Goal: Information Seeking & Learning: Learn about a topic

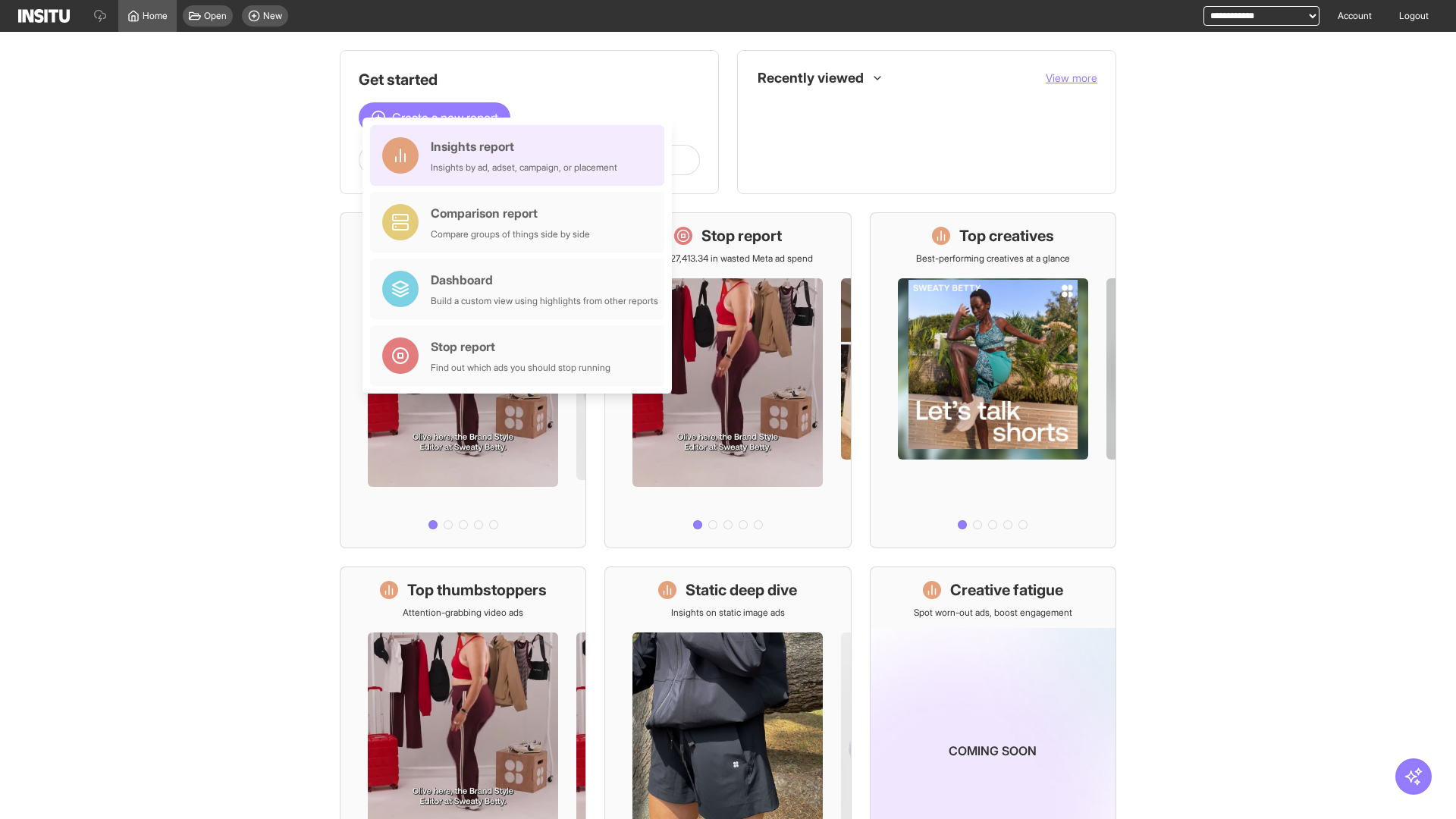
click at [521, 156] on div "Insights report Insights by ad, adset, campaign, or placement" at bounding box center [523, 155] width 187 height 36
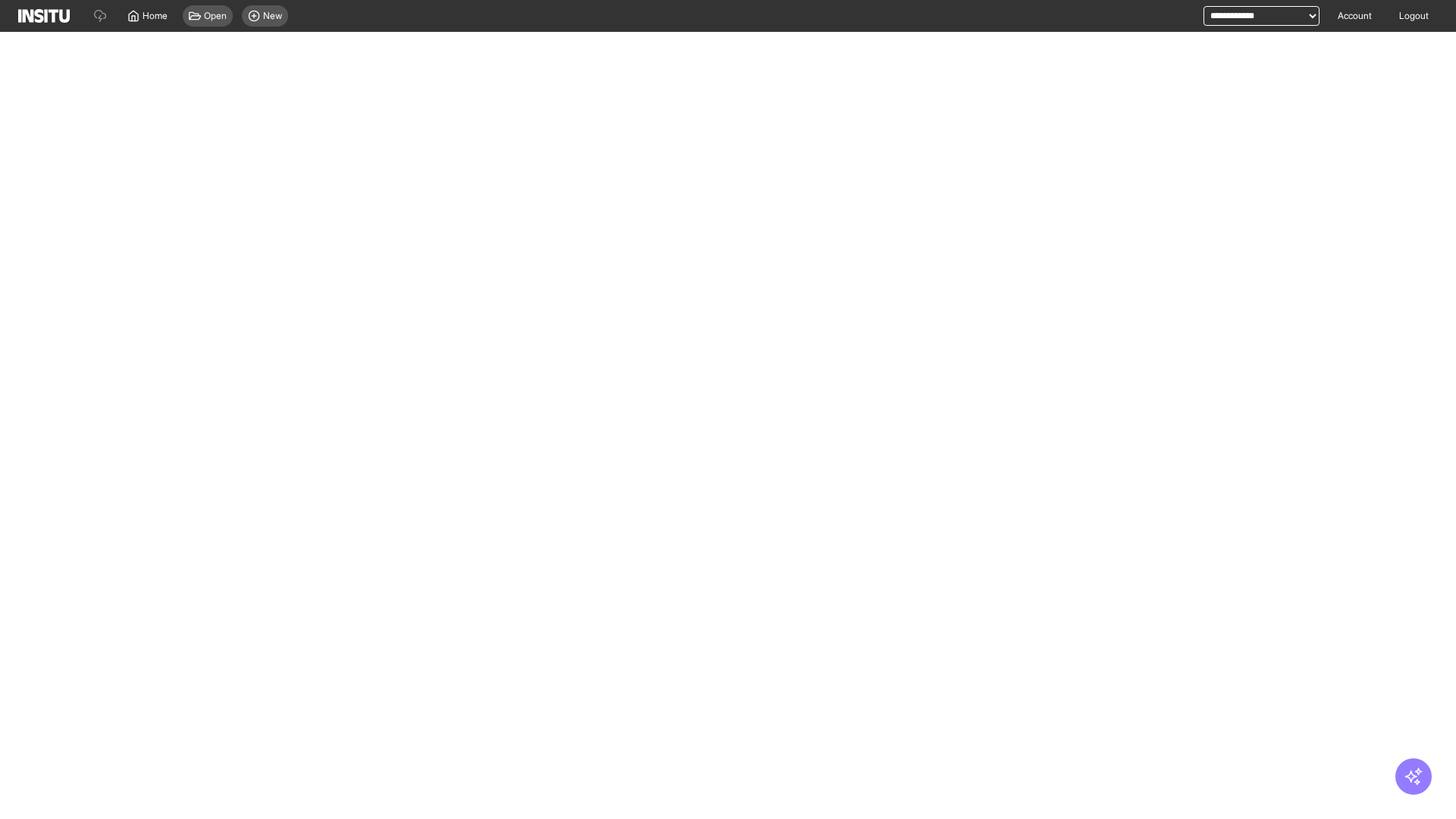
select select "**"
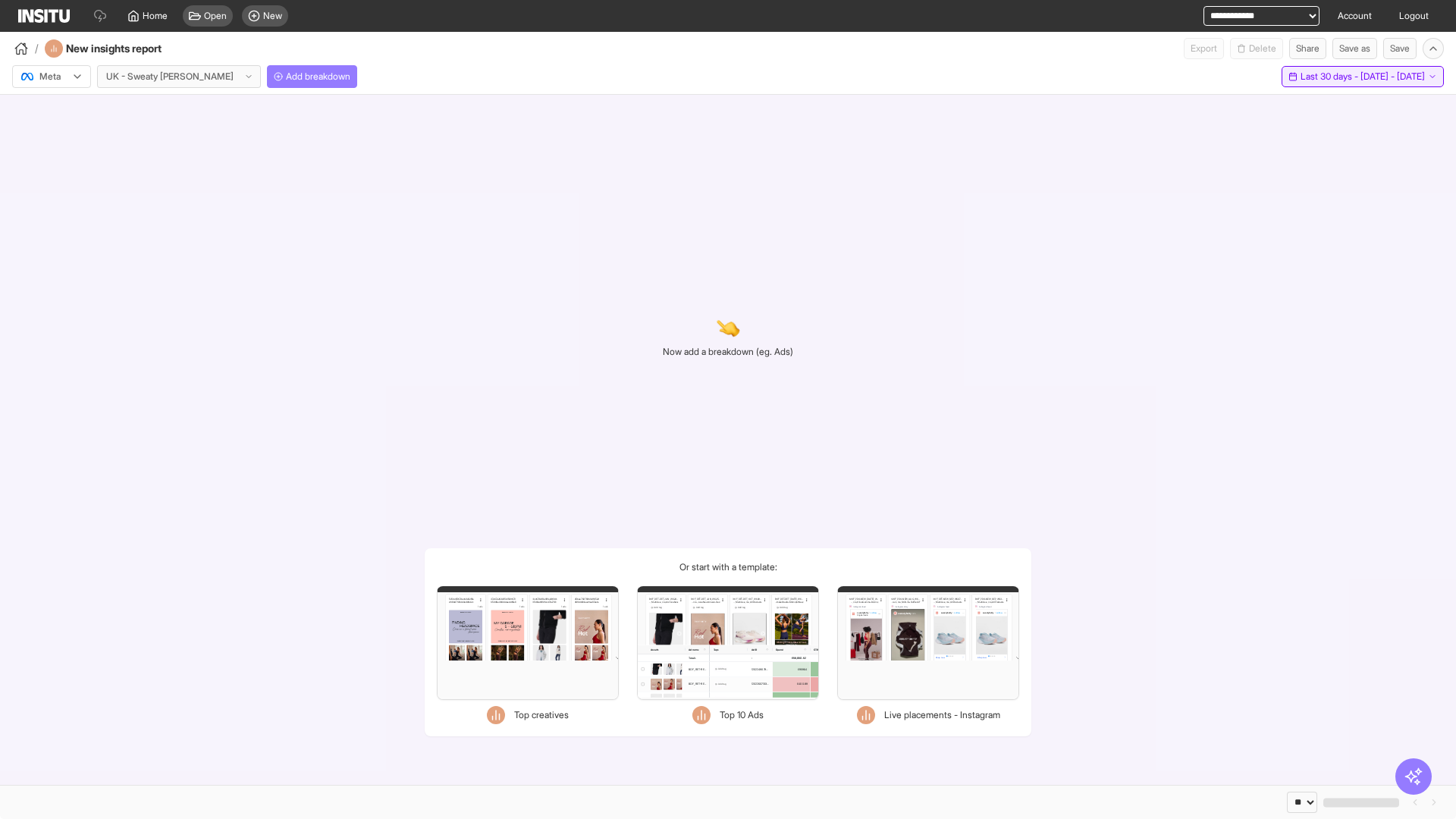
click at [1330, 77] on span "Last 30 days - [DATE] - [DATE]" at bounding box center [1362, 77] width 125 height 12
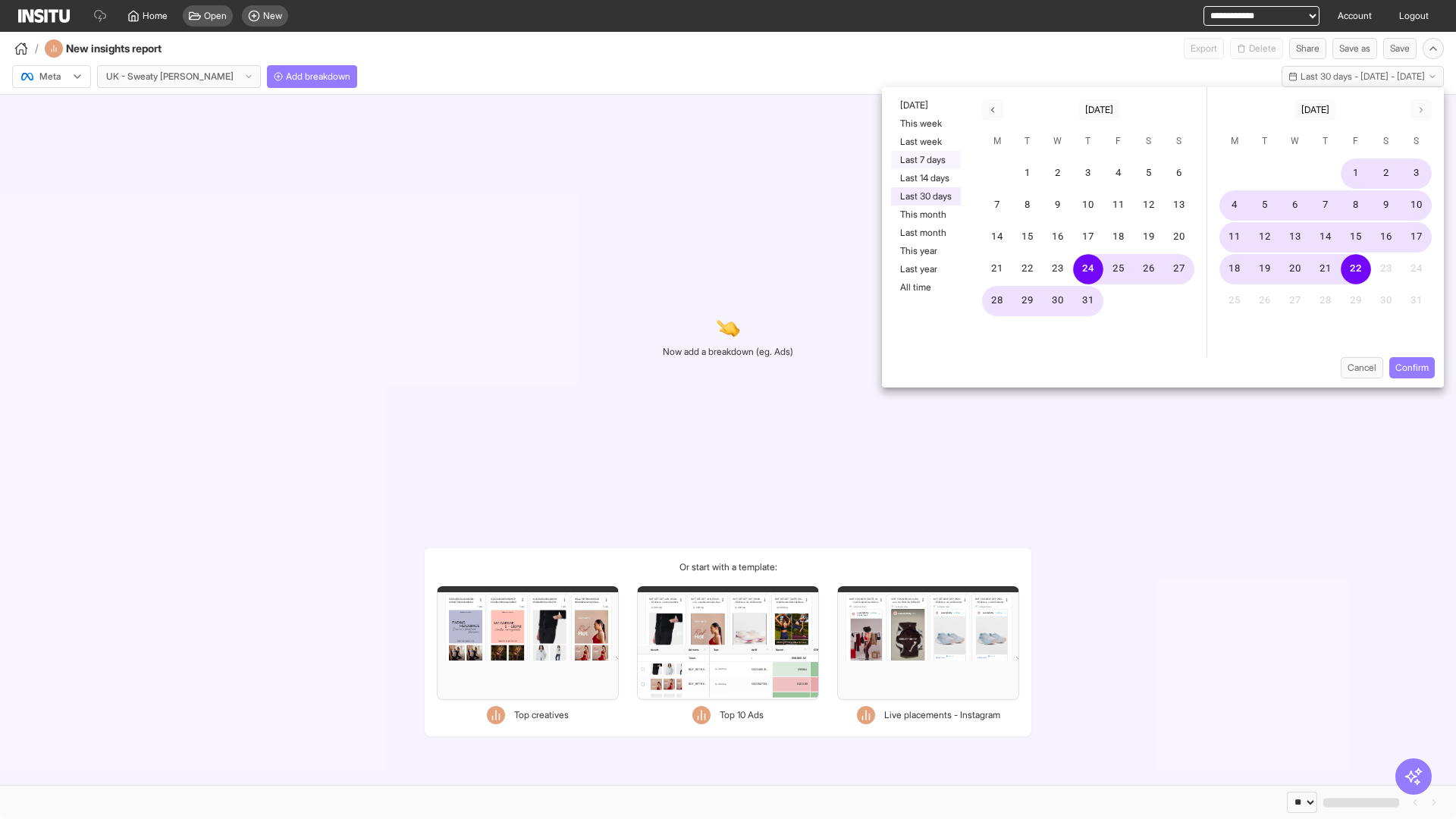
click at [924, 160] on button "Last 7 days" at bounding box center [926, 160] width 70 height 19
